Goal: Check status: Check status

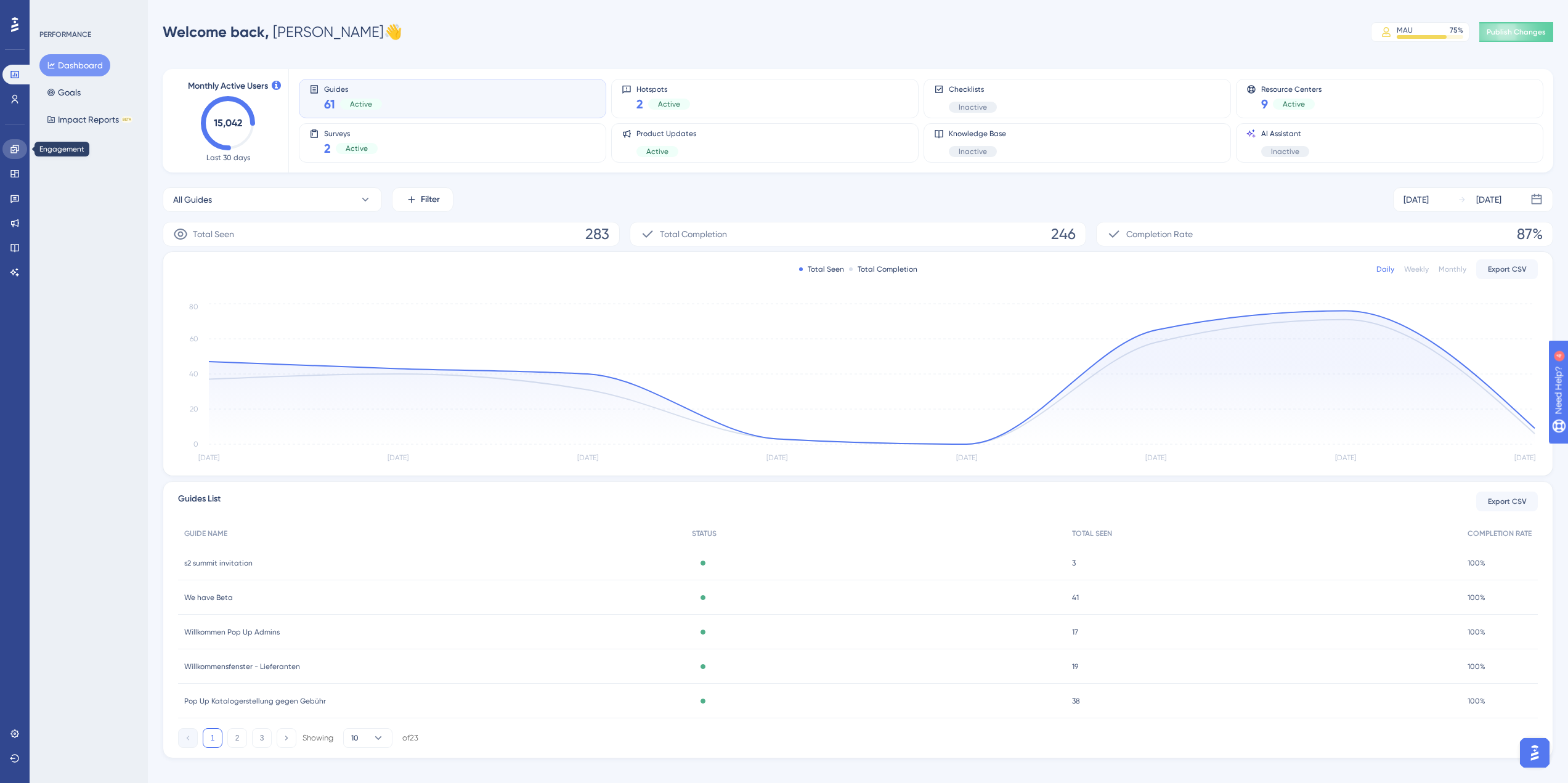
click at [14, 145] on icon at bounding box center [14, 148] width 8 height 8
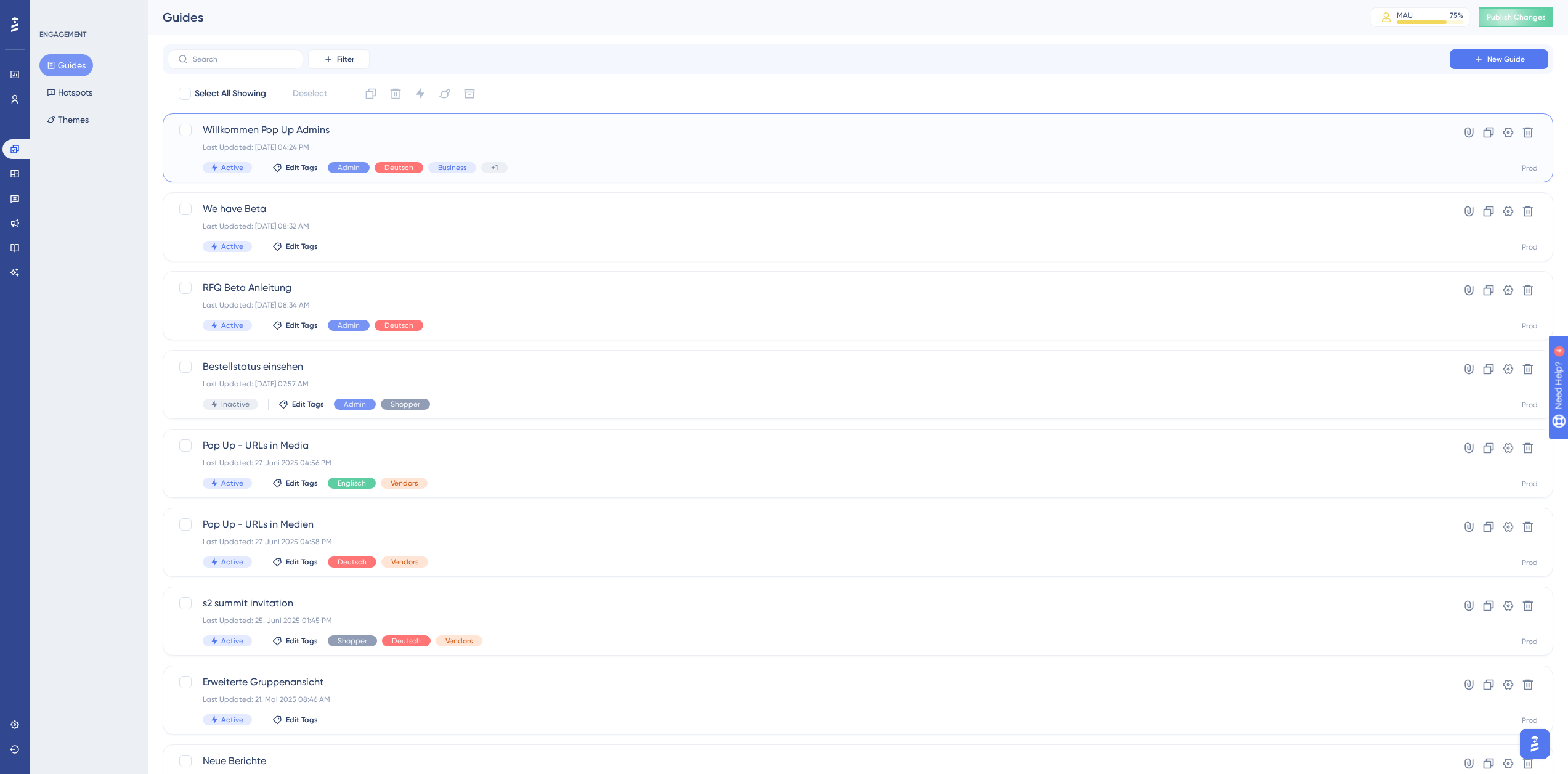
click at [640, 141] on div "Willkommen Pop Up Admins Last Updated: [DATE] 04:24 PM Active Edit Tags Admin D…" at bounding box center [809, 148] width 1212 height 51
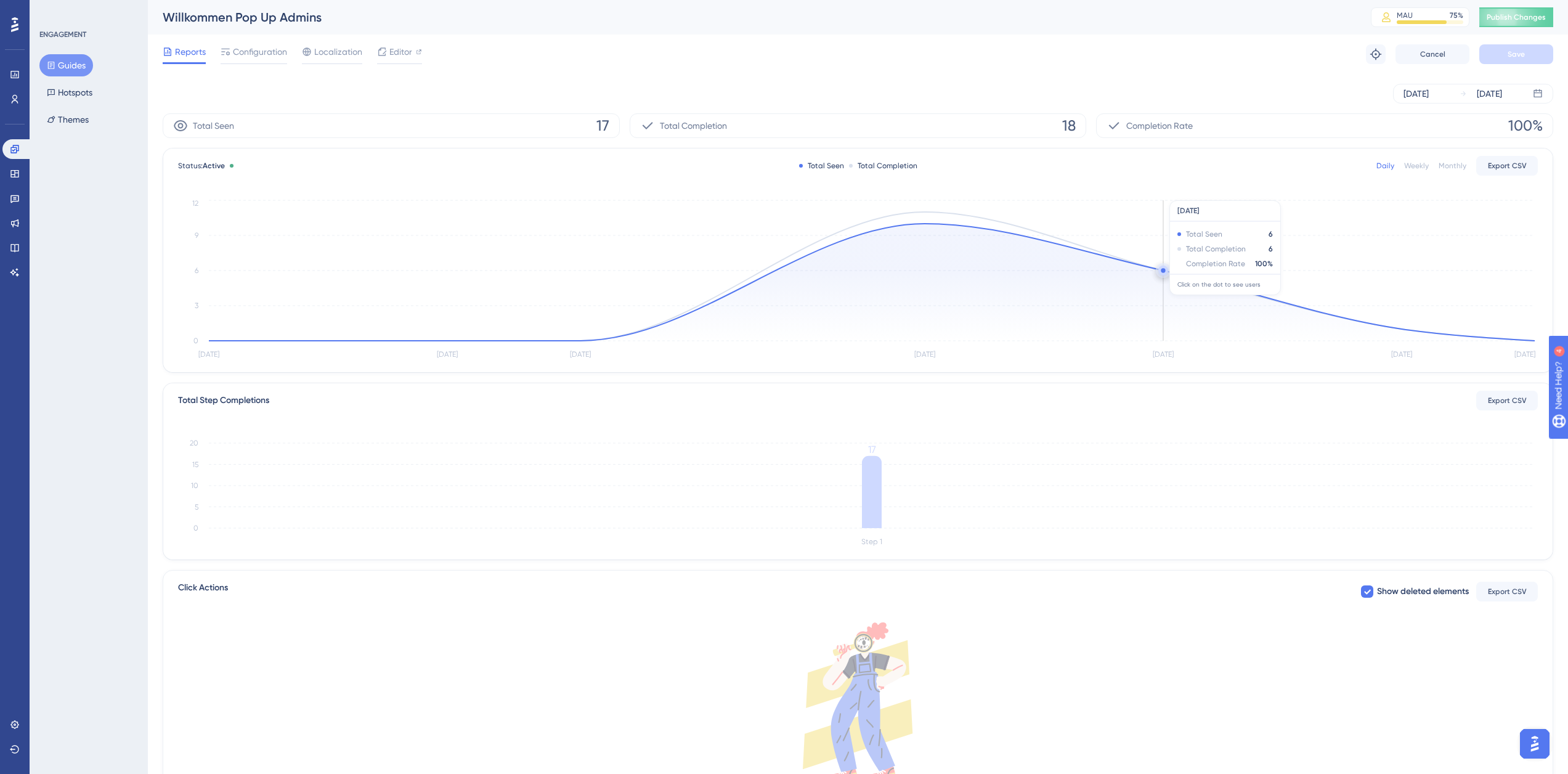
click at [1158, 269] on icon "[DATE] Aug [DATE] [DATE] [DATE] [DATE] [DATE] 0 3 6 9 12" at bounding box center [858, 279] width 1360 height 165
click at [1162, 273] on circle at bounding box center [1163, 271] width 10 height 10
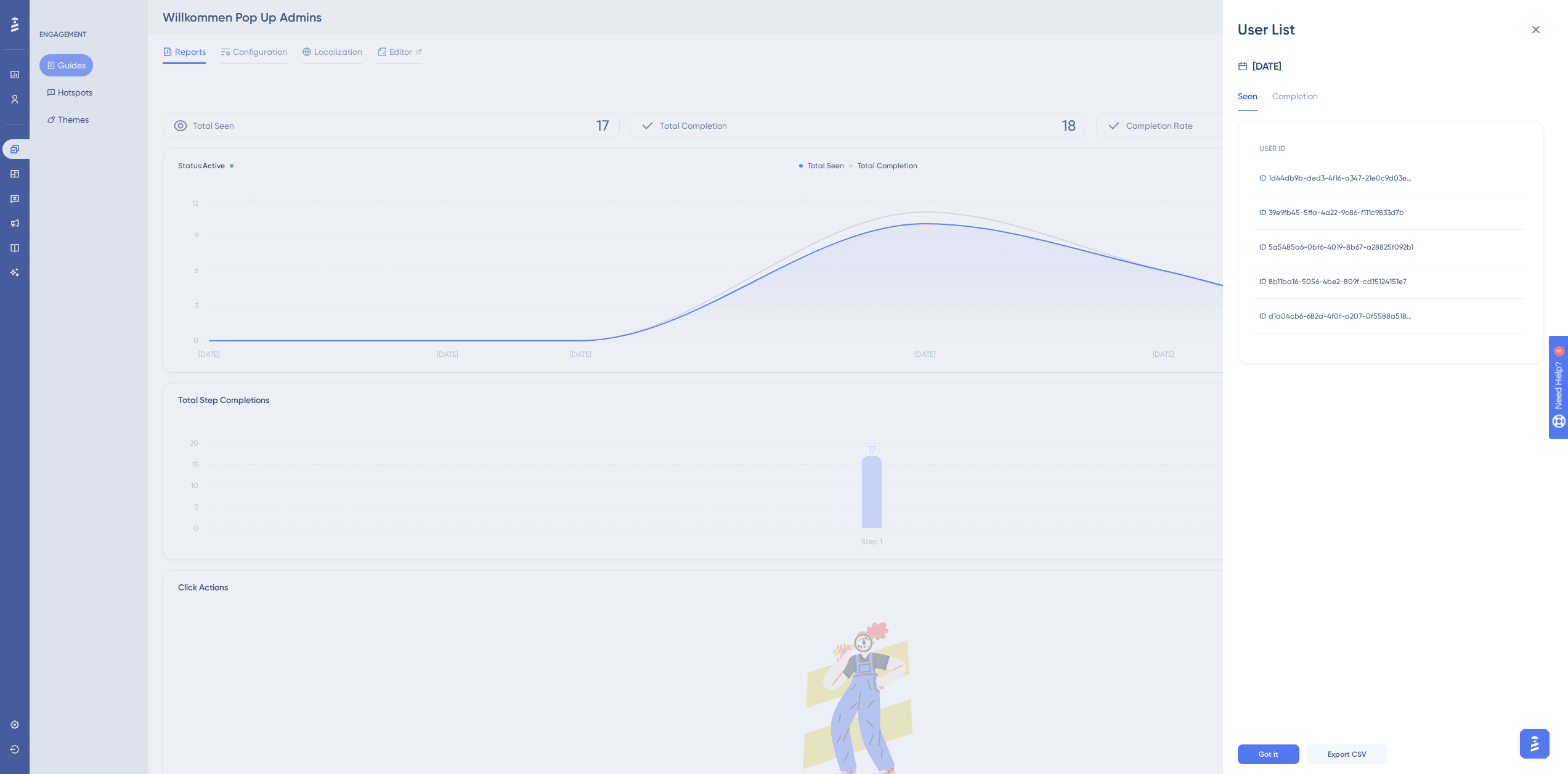
click at [1363, 177] on span "ID 1d44db9b-ded3-4f16-a347-21e0c9d03e93" at bounding box center [1336, 178] width 154 height 10
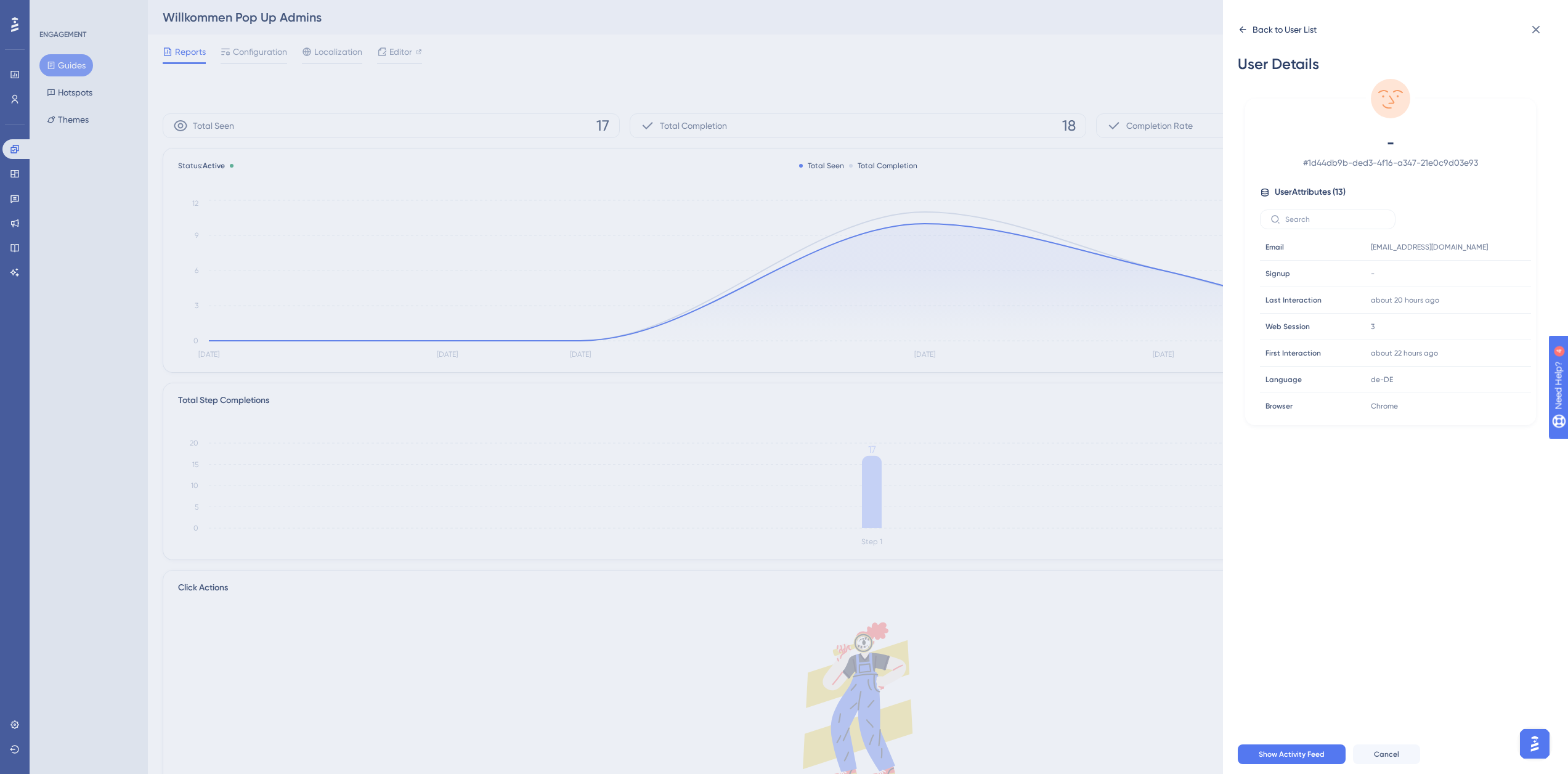
click at [1248, 34] on div "Back to User List" at bounding box center [1277, 30] width 79 height 20
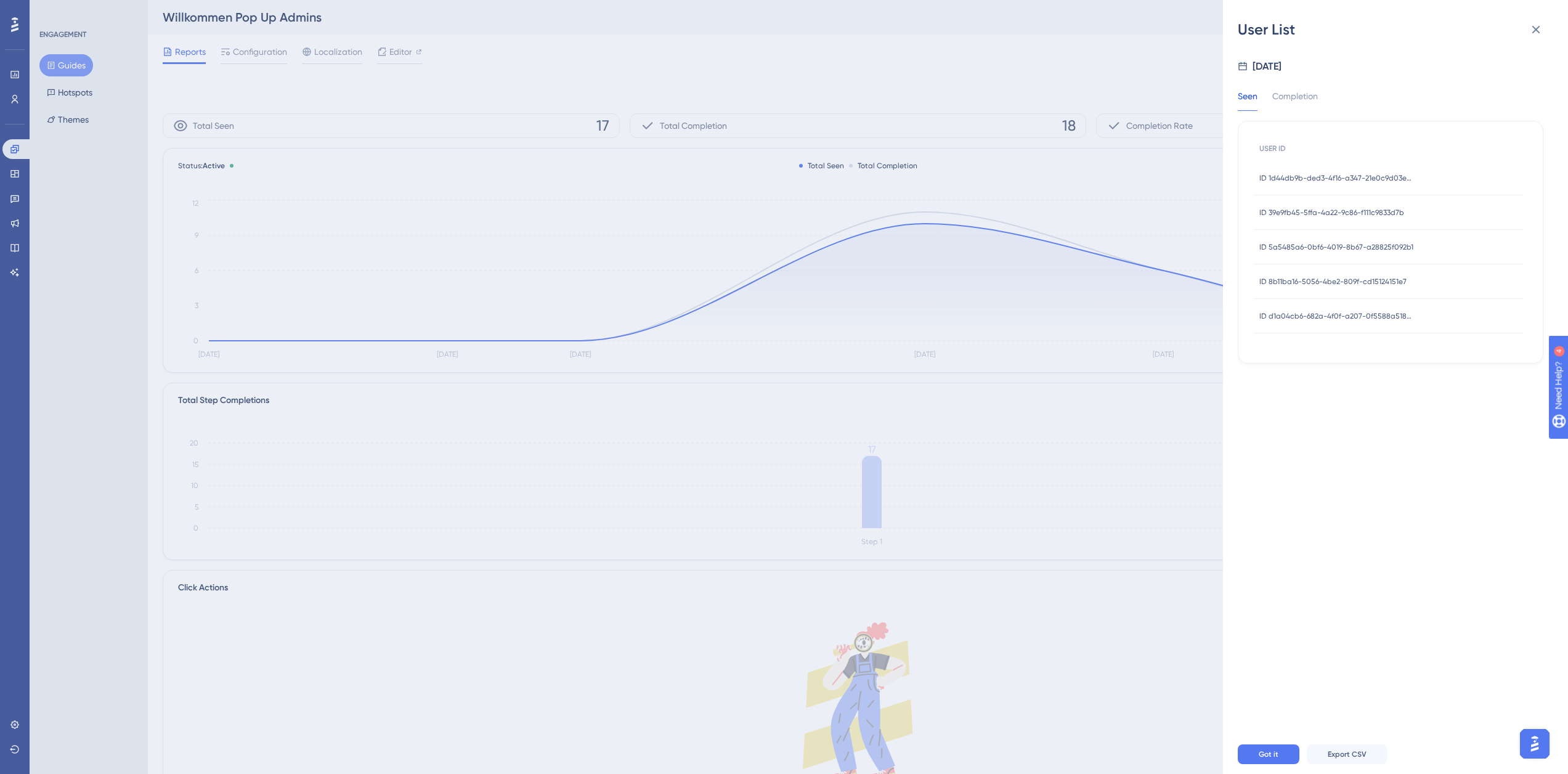
click at [1312, 209] on span "ID 39e9fb45-5ffa-4a22-9c86-f111c9833d7b" at bounding box center [1332, 212] width 145 height 10
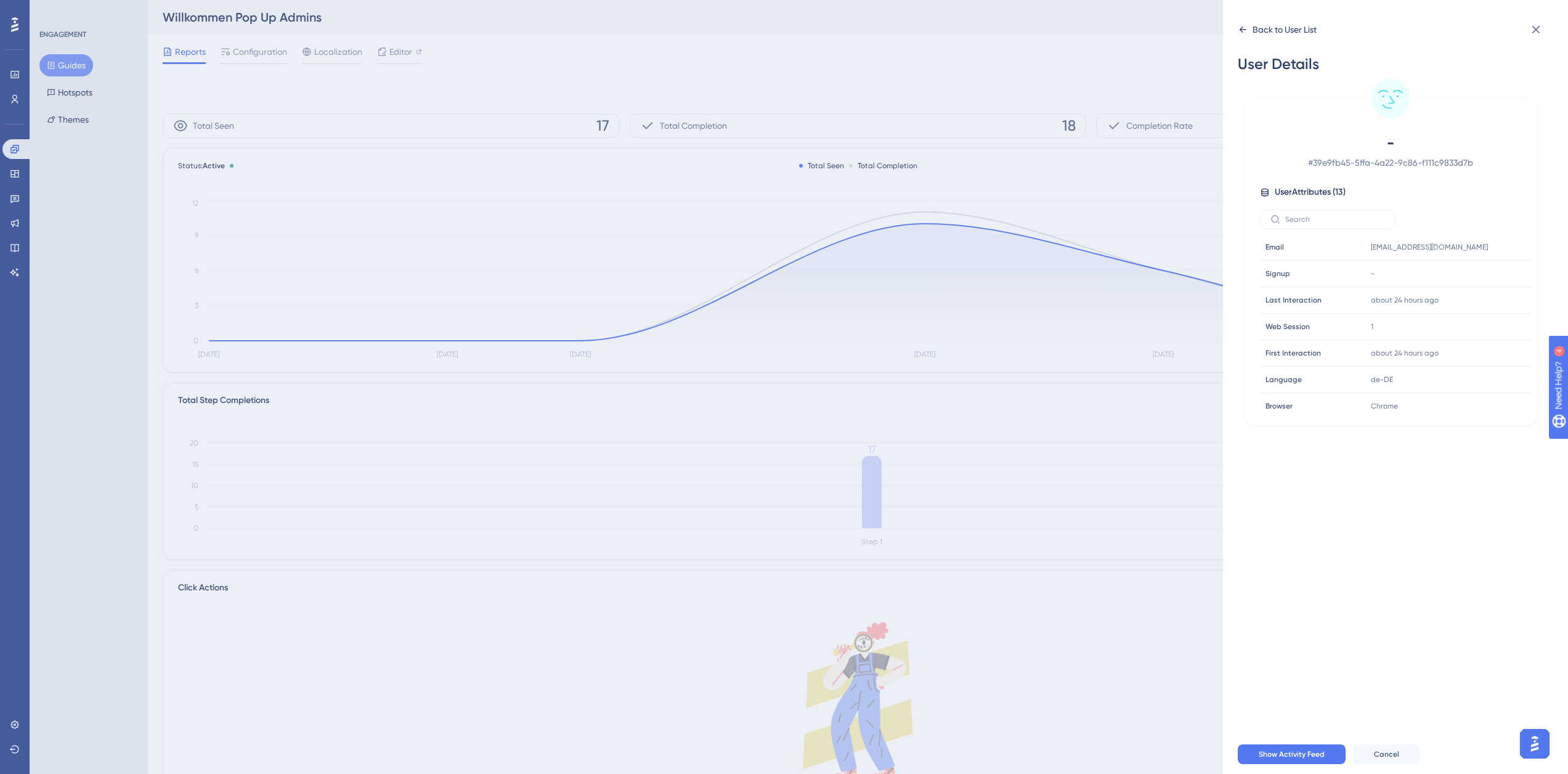
click at [1248, 37] on div "Back to User List" at bounding box center [1277, 30] width 79 height 20
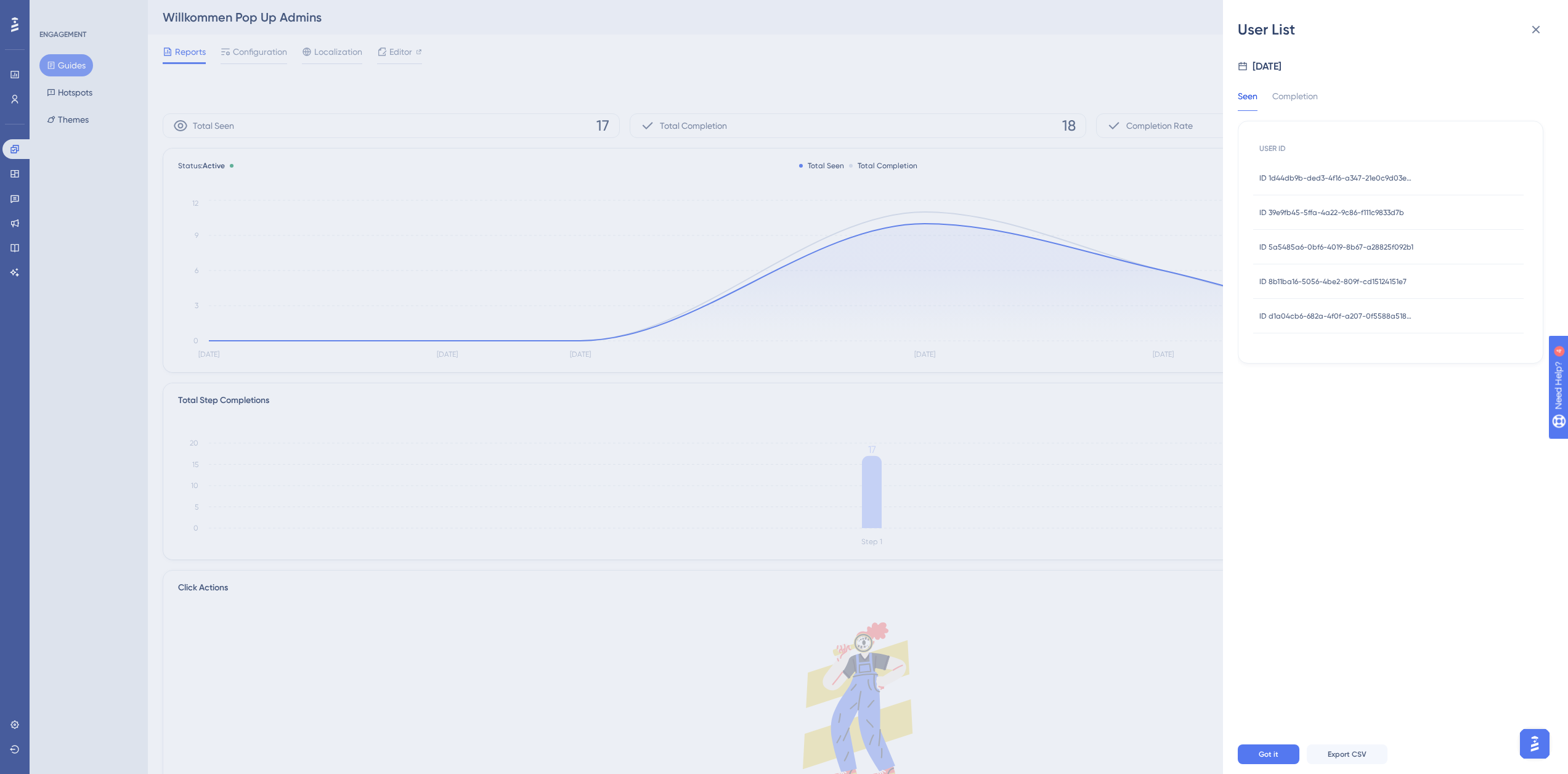
click at [1299, 246] on span "ID 5a5485a6-0bf6-4019-8b67-a28825f092b1" at bounding box center [1336, 247] width 154 height 10
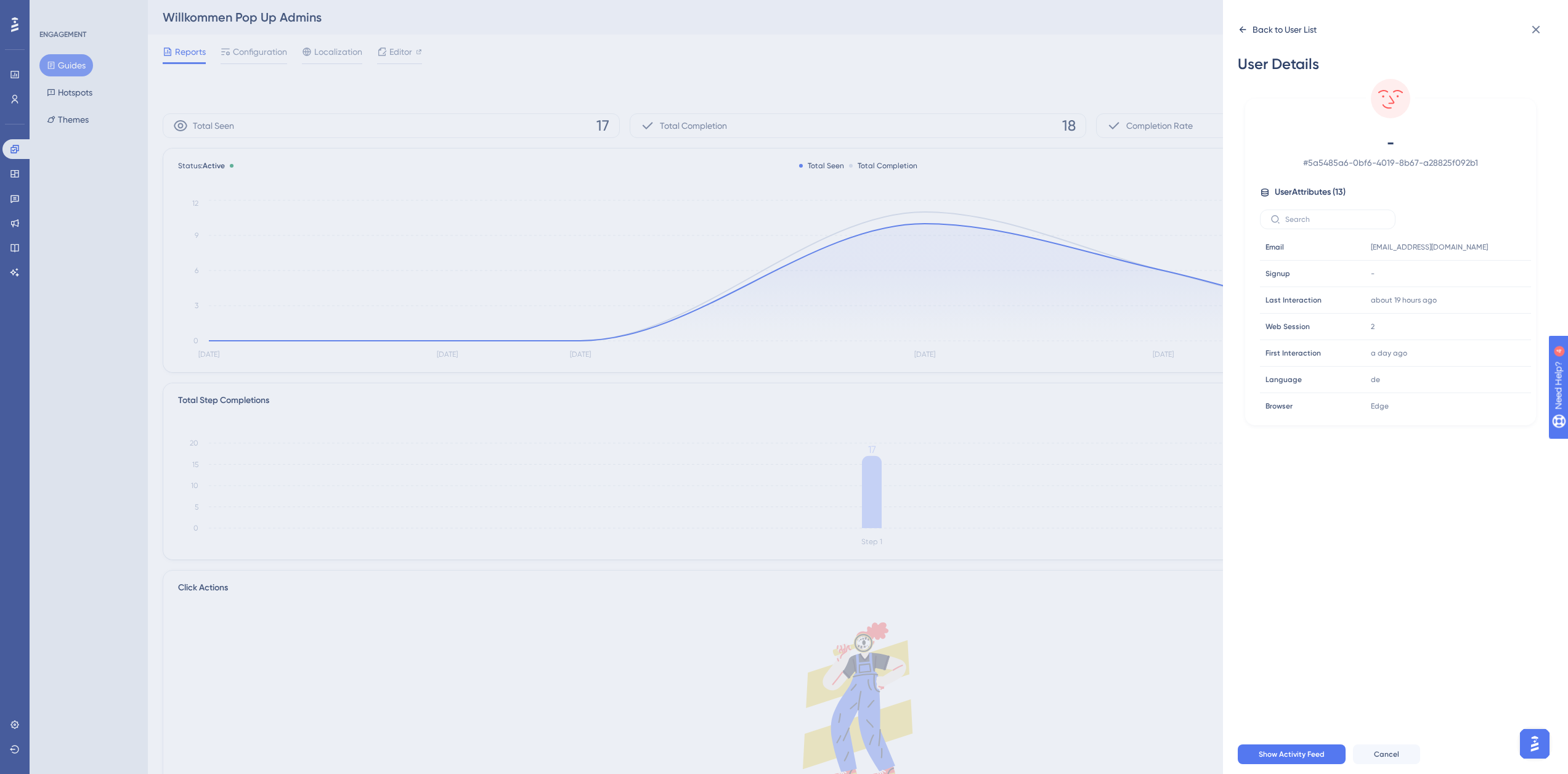
click at [1242, 27] on icon at bounding box center [1242, 30] width 10 height 10
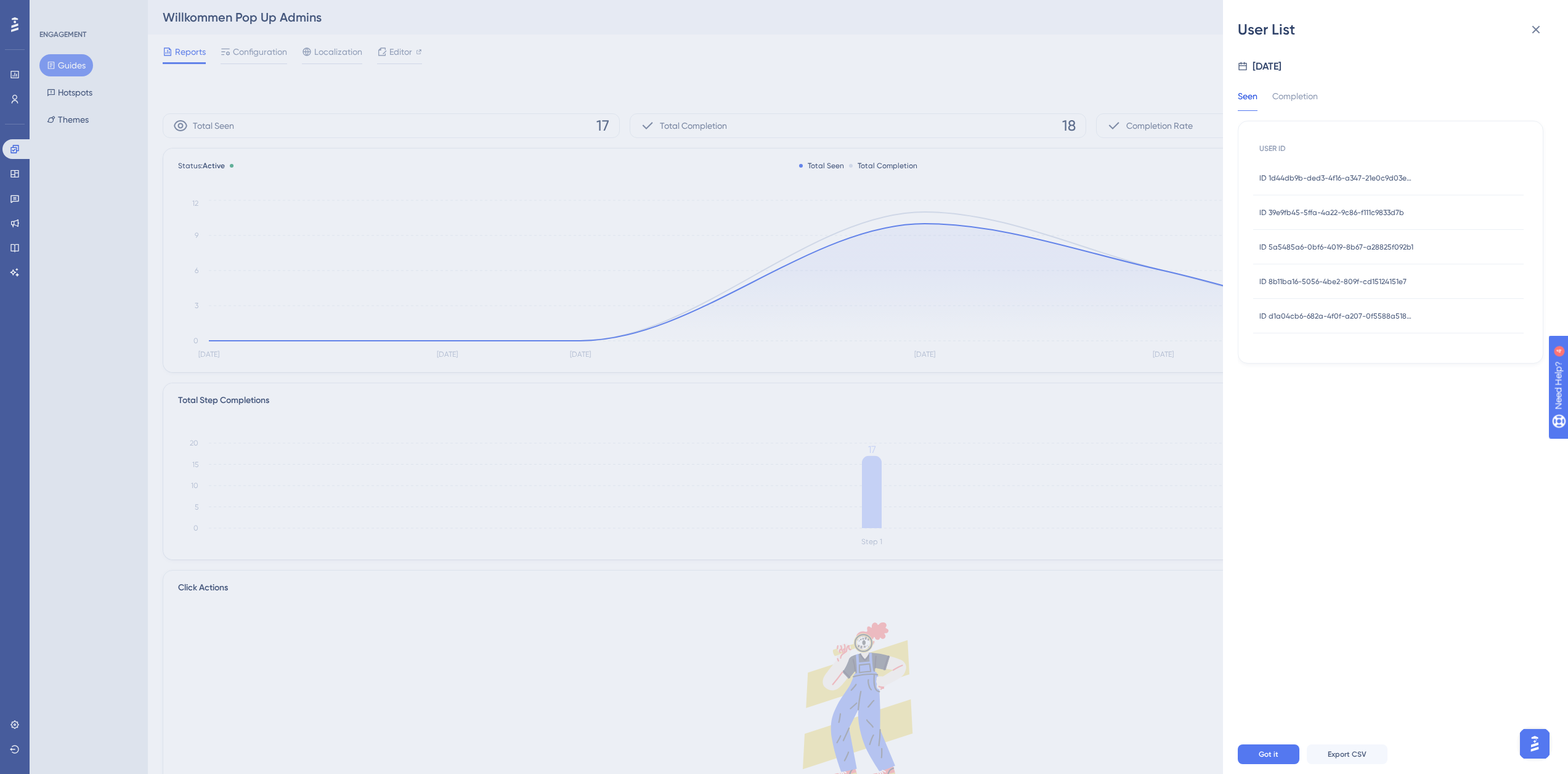
click at [1304, 280] on span "ID 8b11ba16-5056-4be2-809f-cd15124151e7" at bounding box center [1332, 281] width 147 height 10
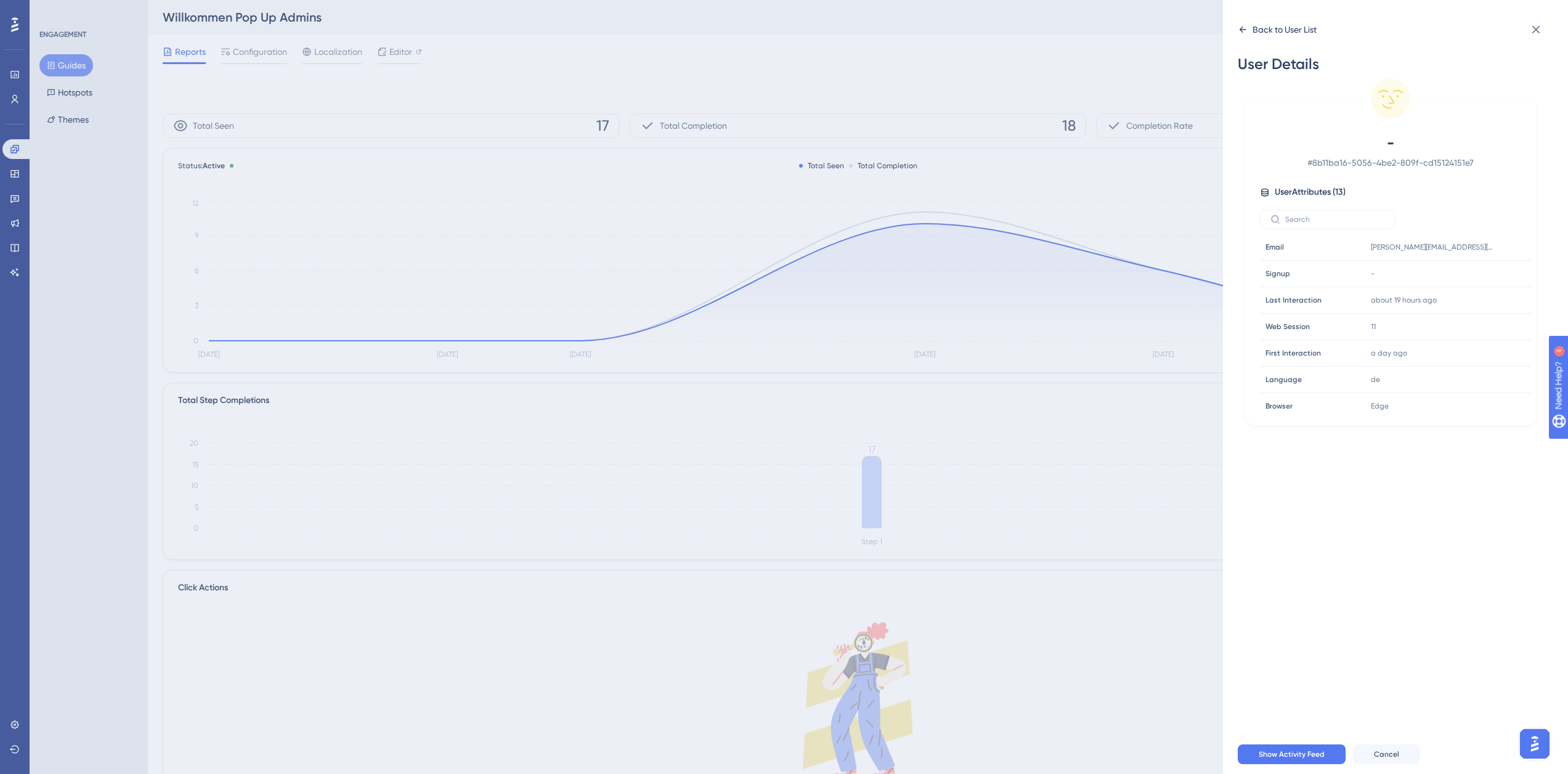
click at [1238, 30] on icon at bounding box center [1242, 30] width 10 height 10
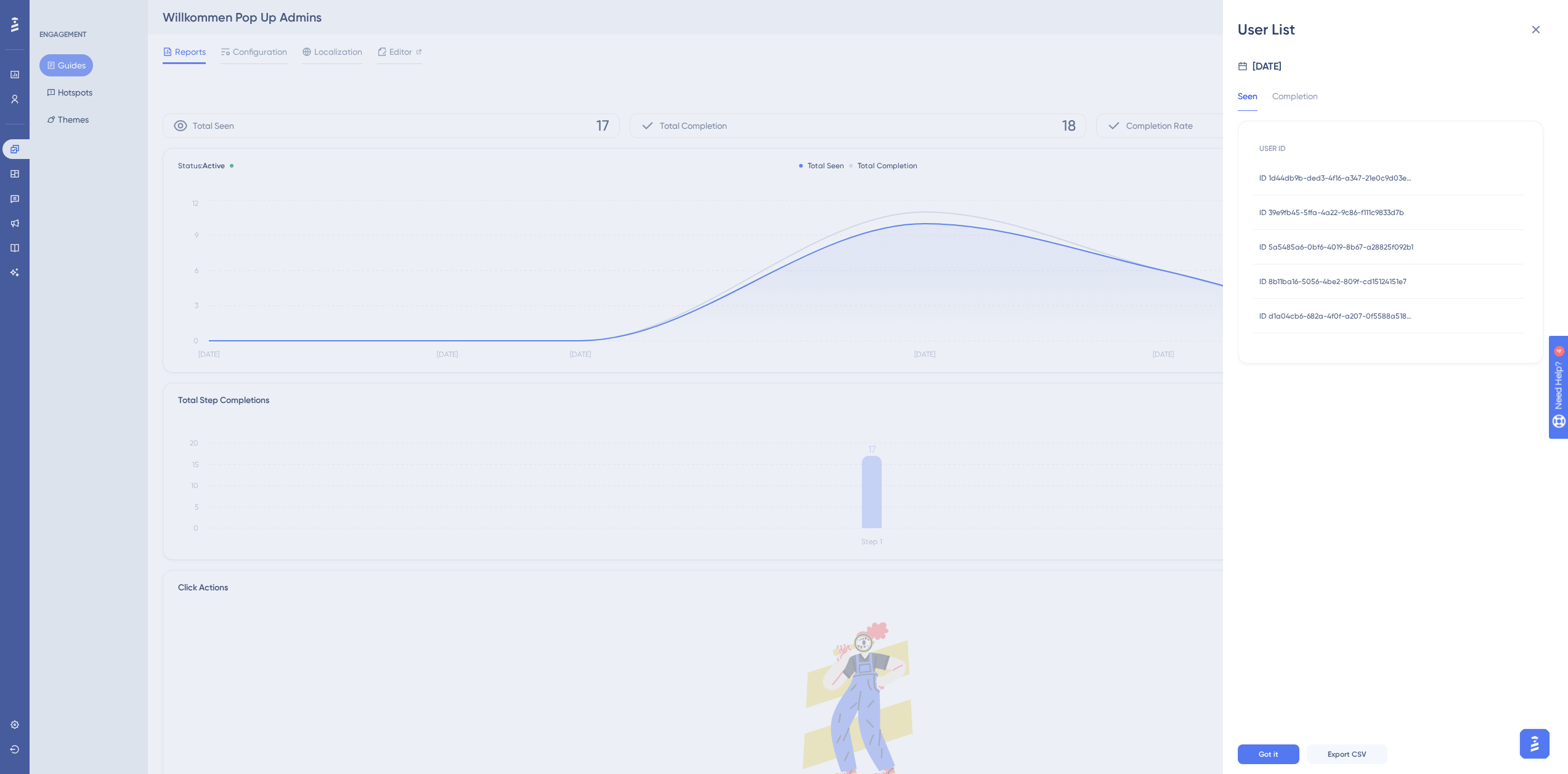
click at [1328, 321] on div "ID d1a04cb6-682a-4f0f-a207-0f5588a518c7 ID d1a04cb6-682a-4f0f-a207-0f5588a518c7" at bounding box center [1336, 316] width 154 height 34
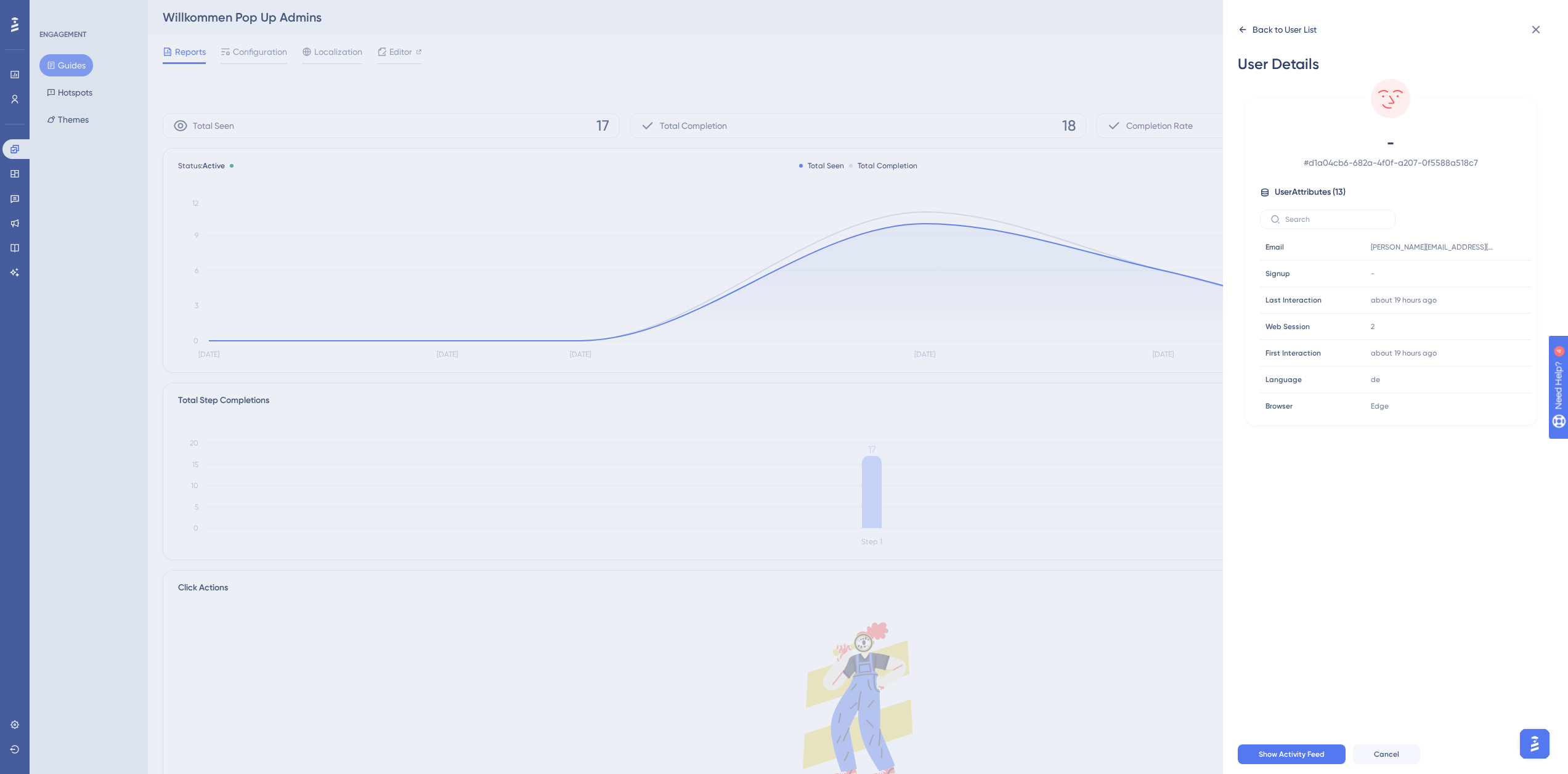
click at [1240, 25] on icon at bounding box center [1242, 30] width 10 height 10
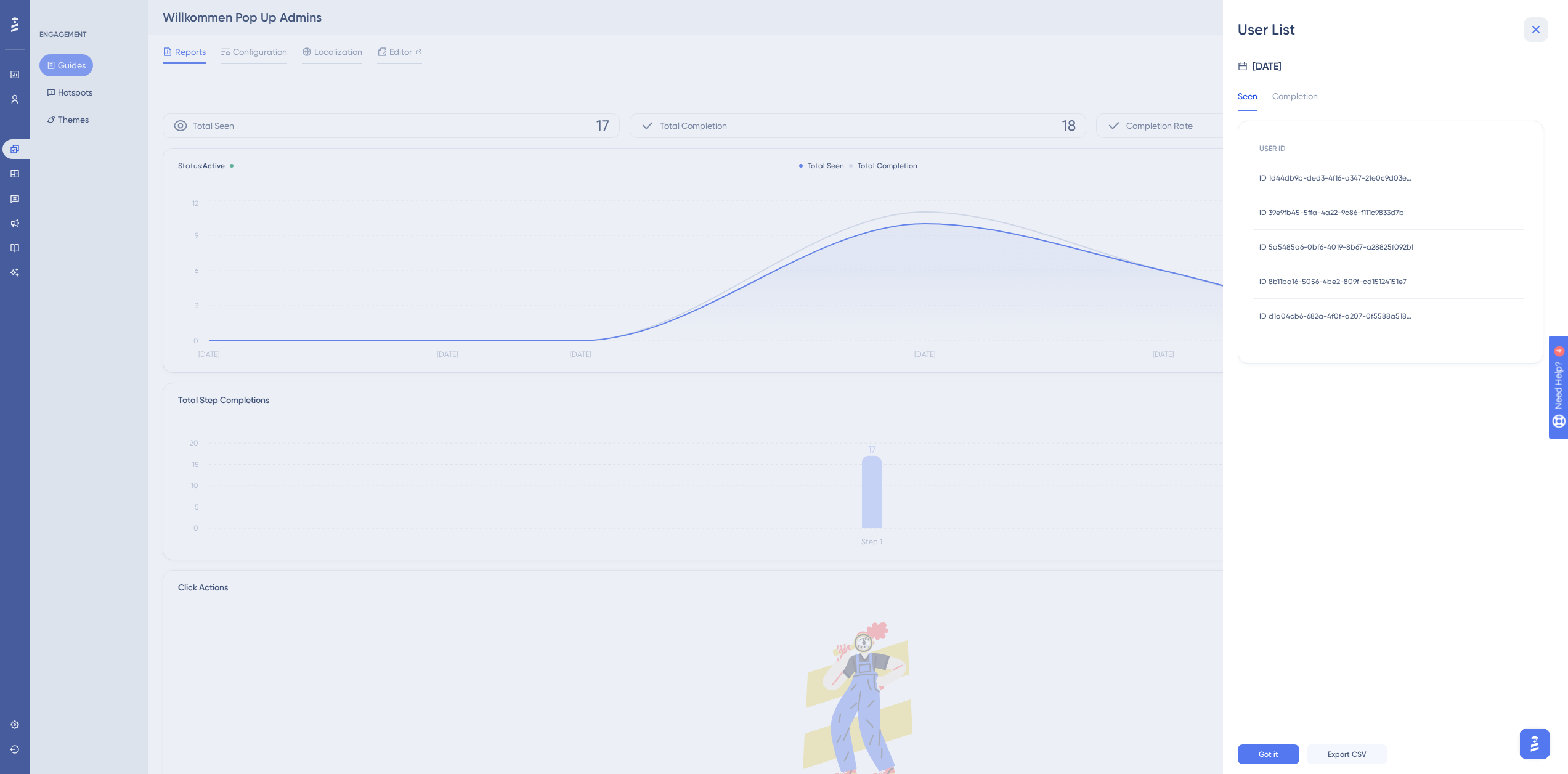
click at [1534, 32] on icon at bounding box center [1536, 30] width 8 height 8
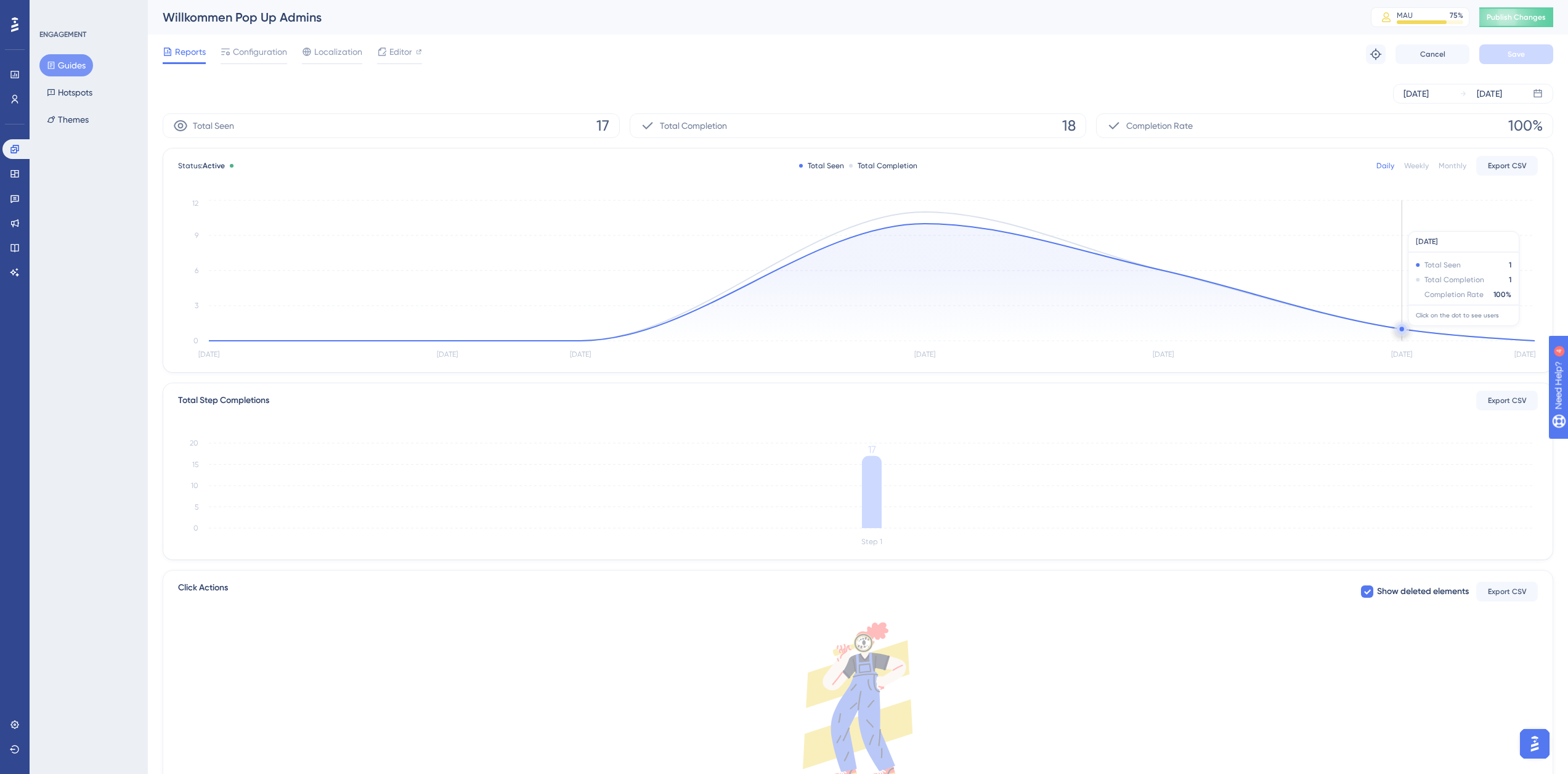
click at [1401, 332] on circle at bounding box center [1401, 329] width 10 height 10
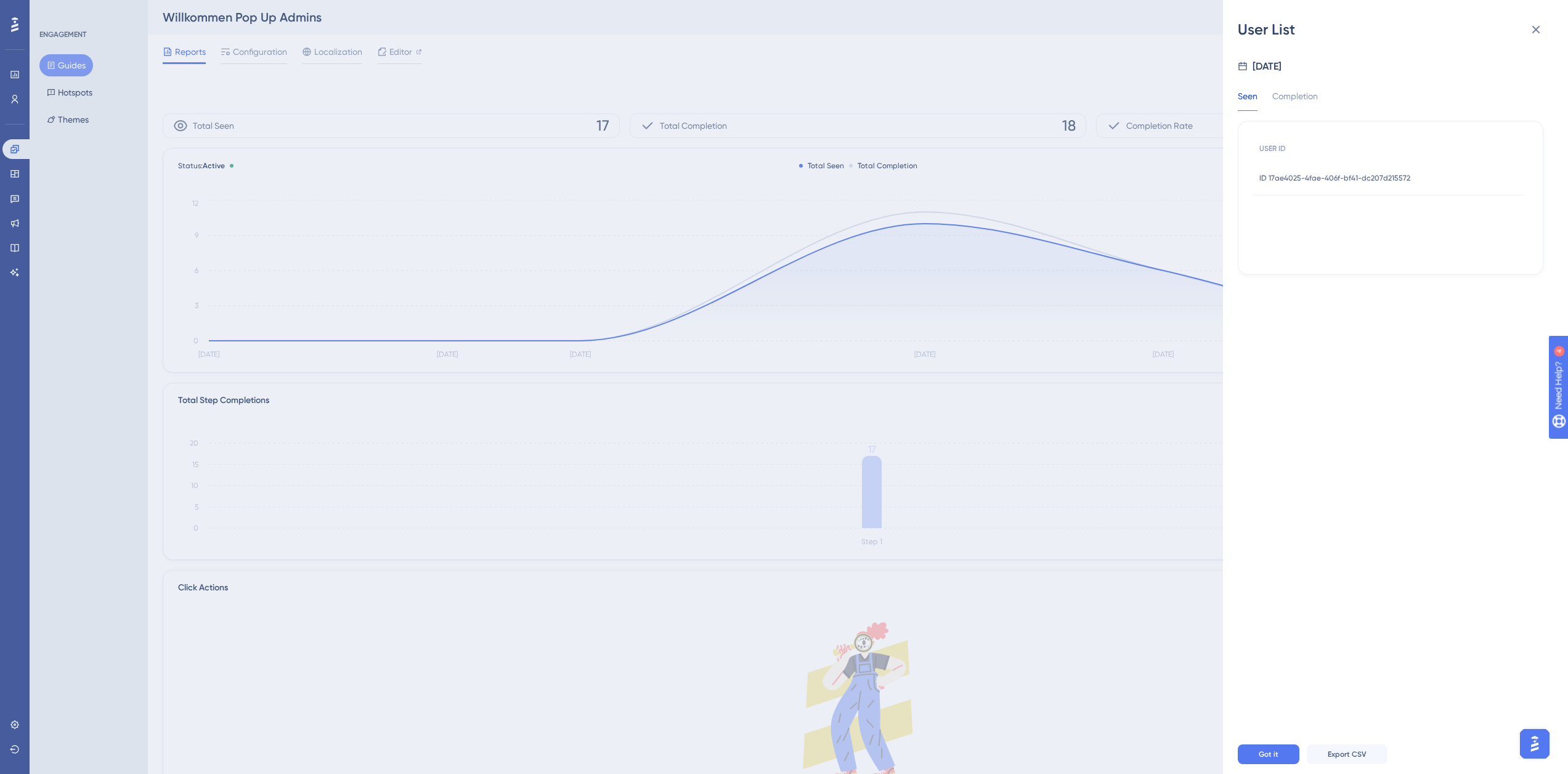
click at [1377, 174] on span "ID 17ae4025-4fae-406f-bf41-dc207d215572" at bounding box center [1335, 178] width 151 height 10
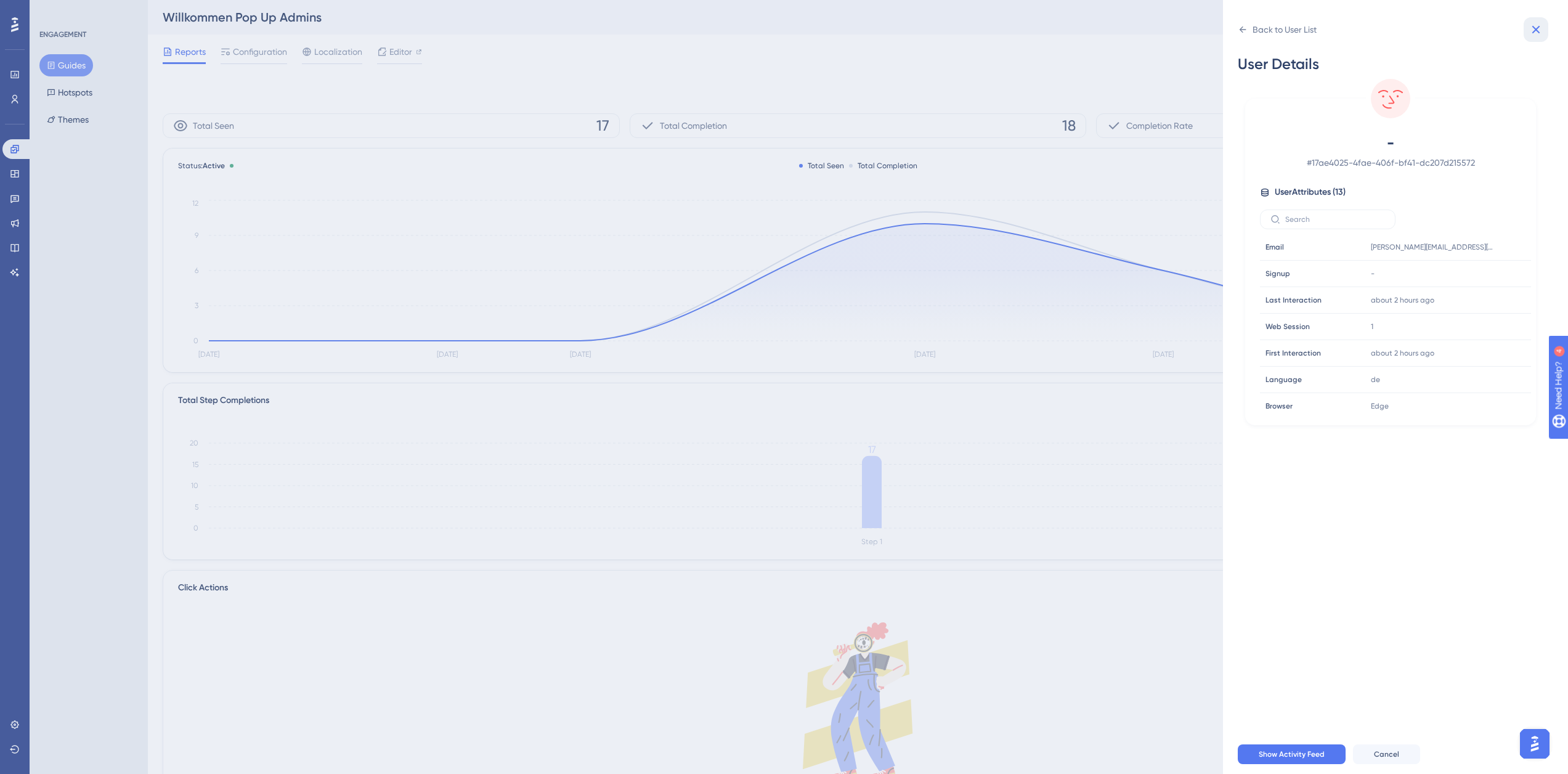
click at [1534, 32] on icon at bounding box center [1536, 30] width 8 height 8
